Goal: Task Accomplishment & Management: Complete application form

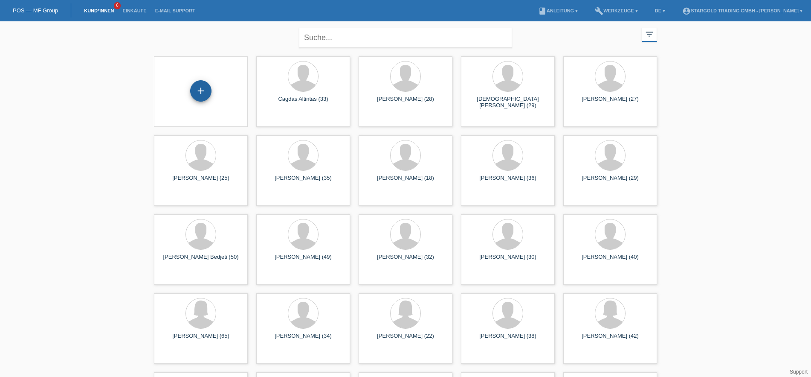
click at [196, 81] on div "+" at bounding box center [200, 90] width 21 height 21
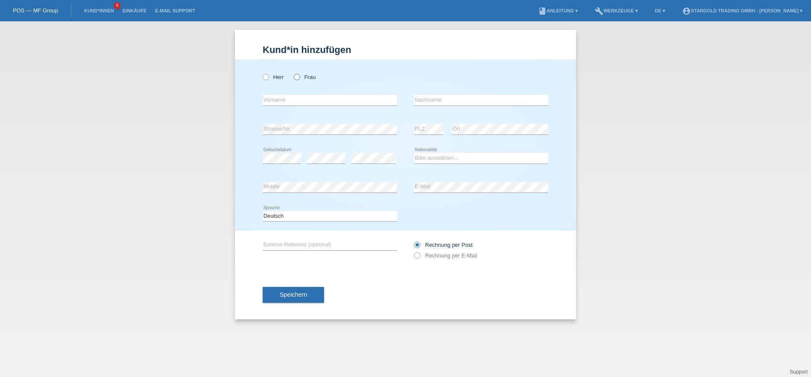
click at [293, 72] on icon at bounding box center [293, 72] width 0 height 0
click at [295, 76] on input "Frau" at bounding box center [297, 77] width 6 height 6
radio input "true"
click at [278, 80] on label "Herr" at bounding box center [273, 77] width 21 height 6
click at [268, 79] on input "Herr" at bounding box center [266, 77] width 6 height 6
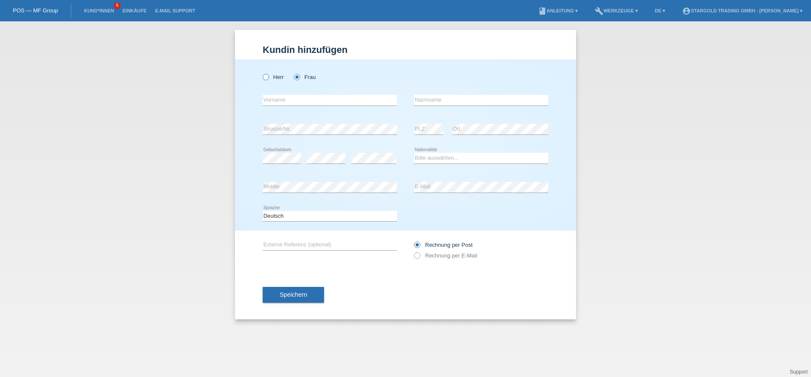
radio input "true"
click at [383, 101] on input "text" at bounding box center [330, 100] width 134 height 11
paste input "[PERSON_NAME]"
type input "[PERSON_NAME]"
click at [442, 96] on input "text" at bounding box center [481, 100] width 134 height 11
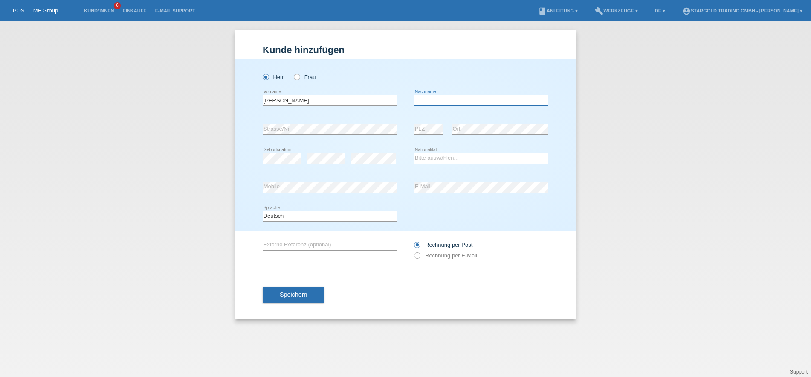
paste input "[PERSON_NAME]"
type input "[PERSON_NAME]"
click at [429, 136] on div "error PLZ" at bounding box center [428, 129] width 29 height 29
click at [414, 153] on select "Bitte auswählen... Schweiz Deutschland Liechtenstein Österreich ------------ Af…" at bounding box center [481, 158] width 134 height 10
select select "CH"
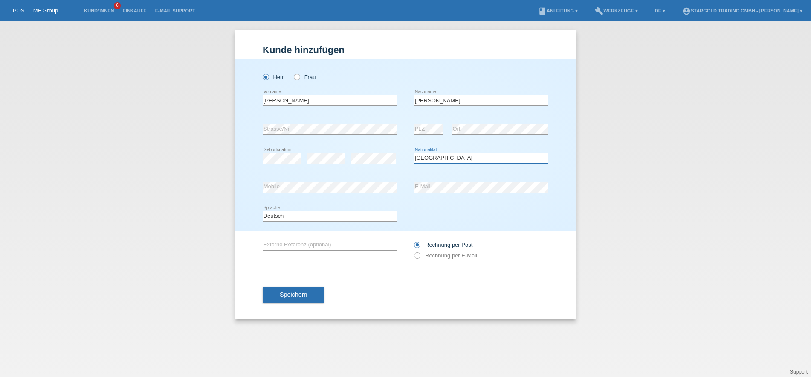
click option "Schweiz" at bounding box center [0, 0] width 0 height 0
click at [317, 181] on div "error Mobile" at bounding box center [330, 187] width 134 height 29
click at [439, 258] on label "Rechnung per E-Mail" at bounding box center [445, 255] width 63 height 6
click at [420, 260] on input "Rechnung per E-Mail" at bounding box center [417, 257] width 6 height 11
radio input "true"
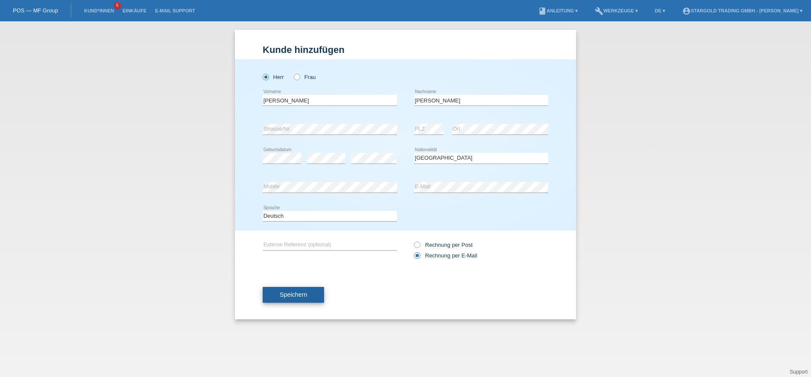
click at [302, 293] on span "Speichern" at bounding box center [293, 294] width 27 height 7
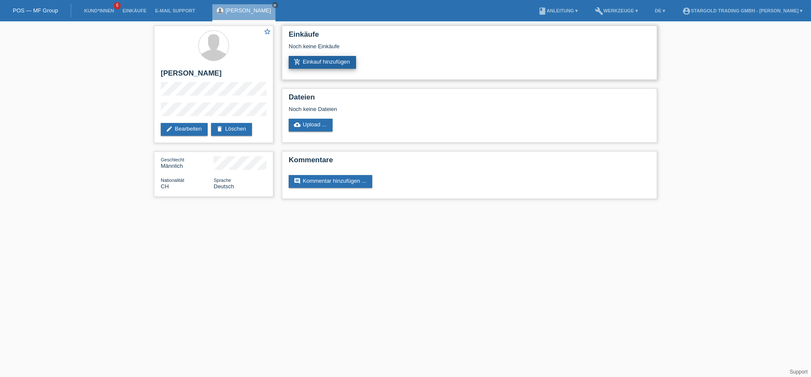
click at [327, 60] on link "add_shopping_cart Einkauf hinzufügen" at bounding box center [322, 62] width 67 height 13
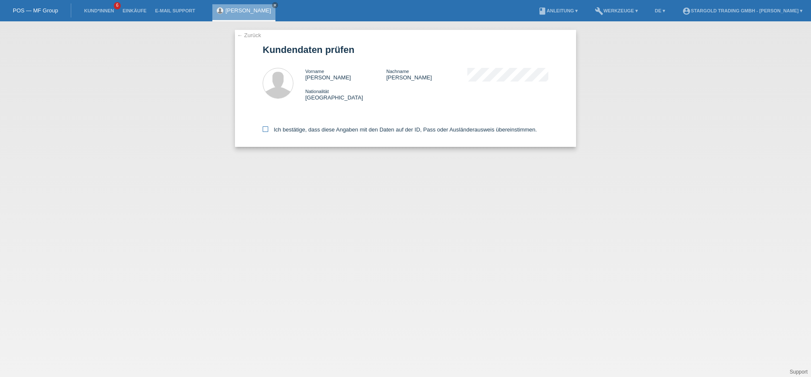
click at [425, 131] on label "Ich bestätige, dass diese Angaben mit den Daten auf der ID, Pass oder Ausländer…" at bounding box center [400, 129] width 274 height 6
click at [268, 131] on input "Ich bestätige, dass diese Angaben mit den Daten auf der ID, Pass oder Ausländer…" at bounding box center [266, 129] width 6 height 6
checkbox input "true"
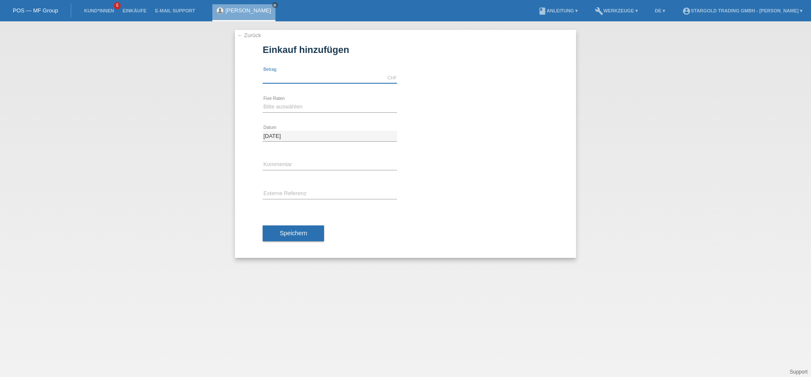
click at [316, 78] on input "text" at bounding box center [330, 77] width 134 height 11
type input "8190.00"
click at [372, 100] on div "Bitte auswählen 6 Raten 12 Raten 18 Raten 24 Raten 36 Raten 48 Raten error Fixe…" at bounding box center [330, 107] width 134 height 29
click at [263, 101] on select "Bitte auswählen 6 Raten 12 Raten 18 Raten 24 Raten 36 Raten 48 Raten" at bounding box center [330, 106] width 134 height 10
select select "497"
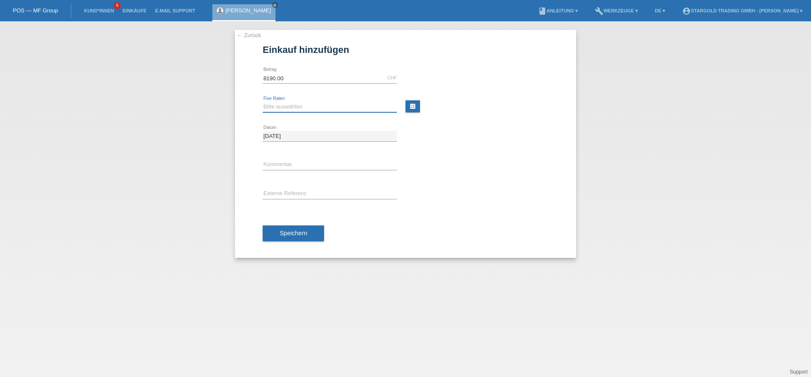
click option "48 Raten" at bounding box center [0, 0] width 0 height 0
click at [300, 239] on button "Speichern" at bounding box center [293, 233] width 61 height 16
